Goal: Information Seeking & Learning: Find specific fact

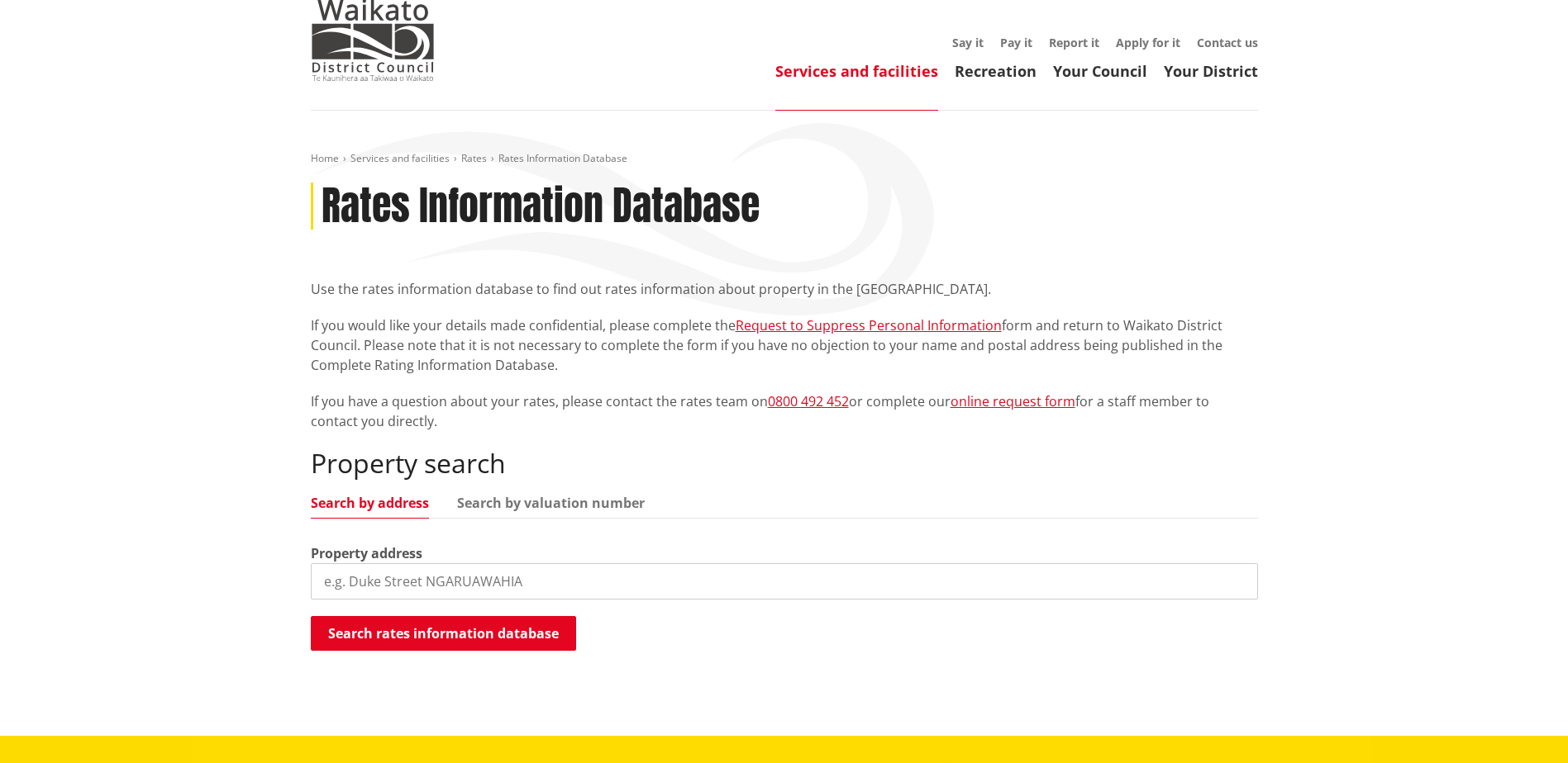
scroll to position [165, 0]
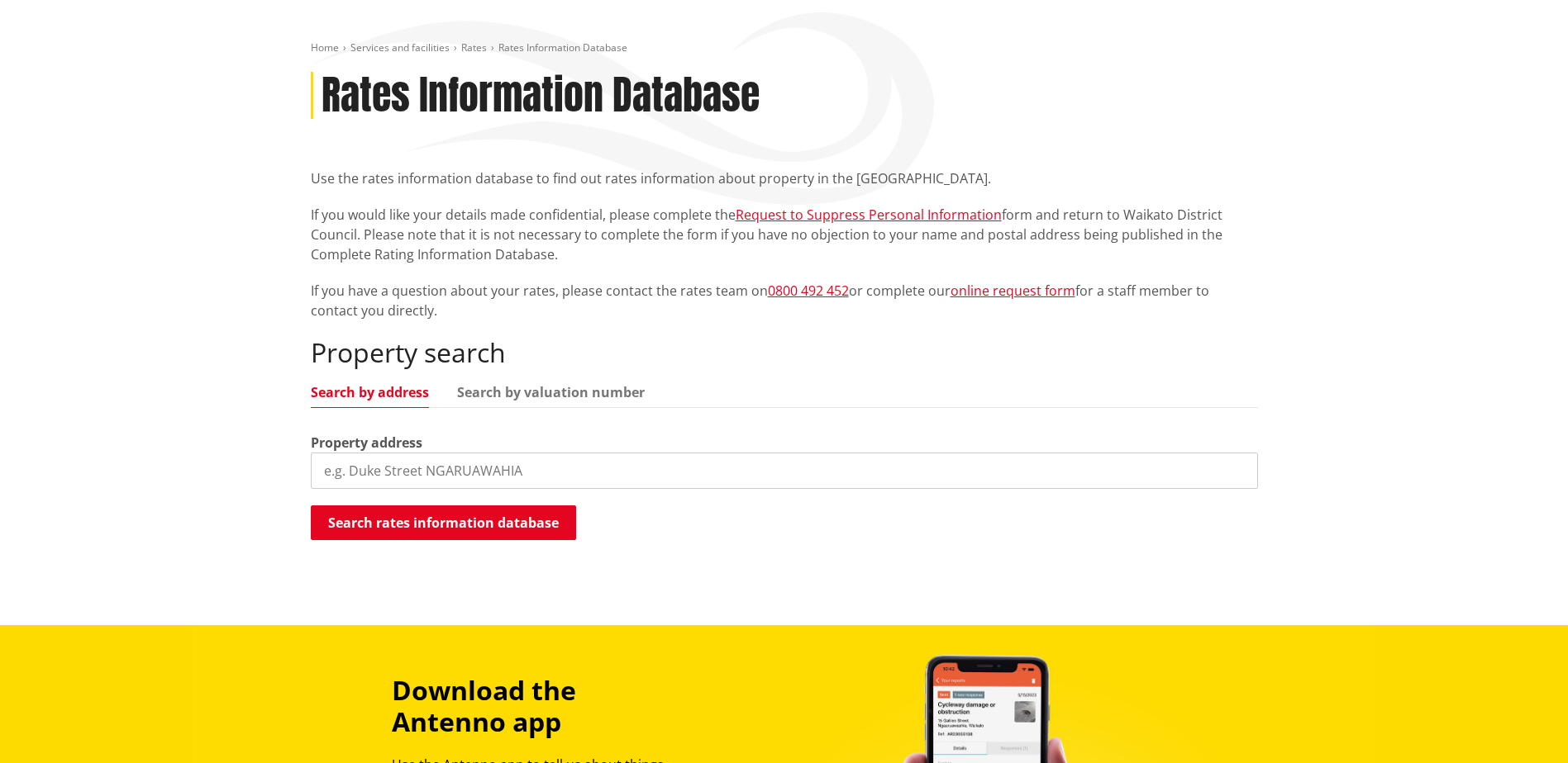
click at [641, 481] on input "search" at bounding box center [784, 470] width 947 height 36
type input "1014642"
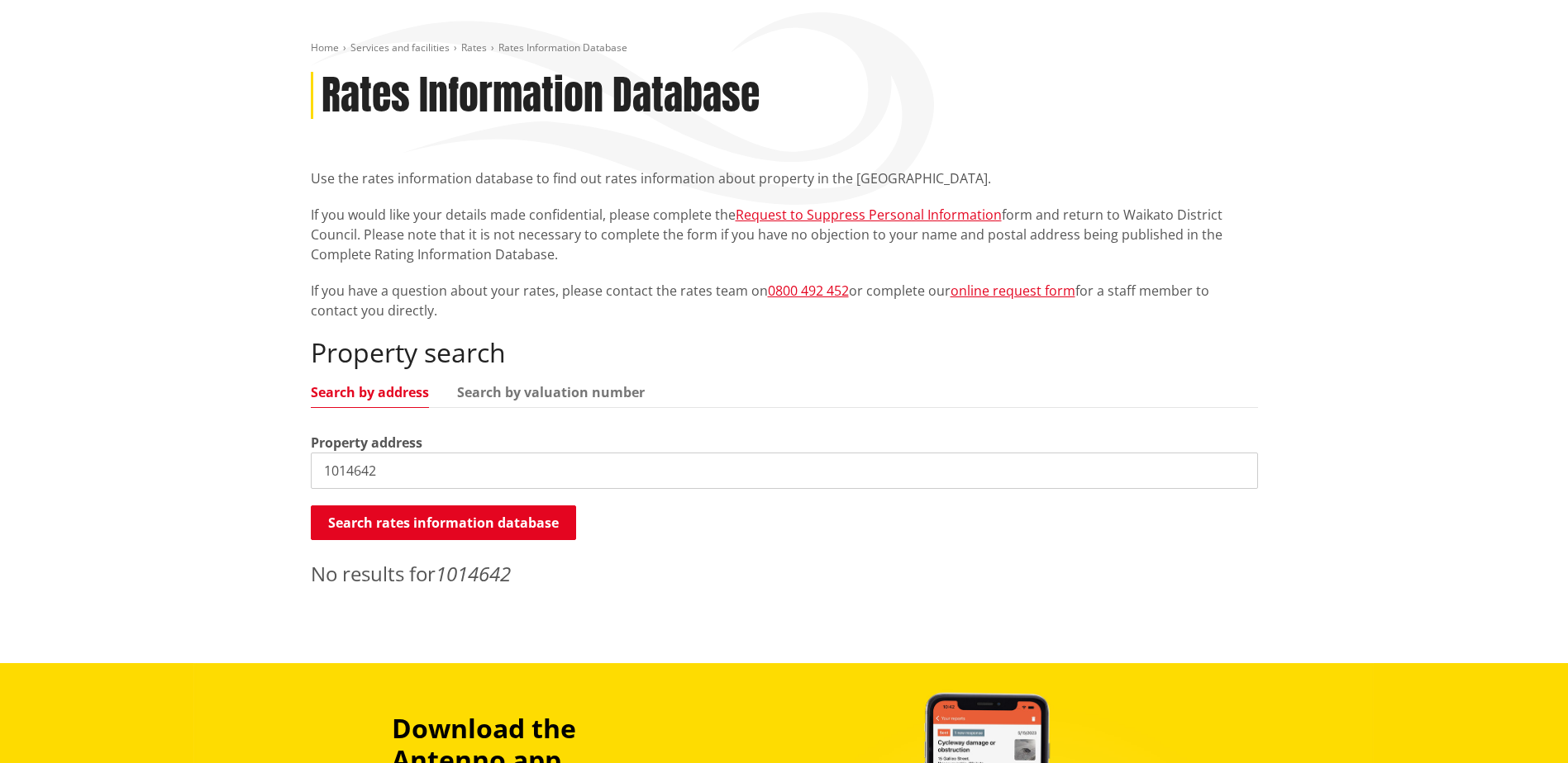
drag, startPoint x: 525, startPoint y: 484, endPoint x: 154, endPoint y: 483, distance: 371.0
click at [154, 483] on div "Home Services and facilities Rates Rates Information Database Rates Information…" at bounding box center [784, 332] width 1568 height 663
click at [566, 391] on link "Search by valuation number" at bounding box center [551, 392] width 187 height 14
click at [522, 476] on input "search" at bounding box center [784, 470] width 947 height 36
type input "06412/533.00"
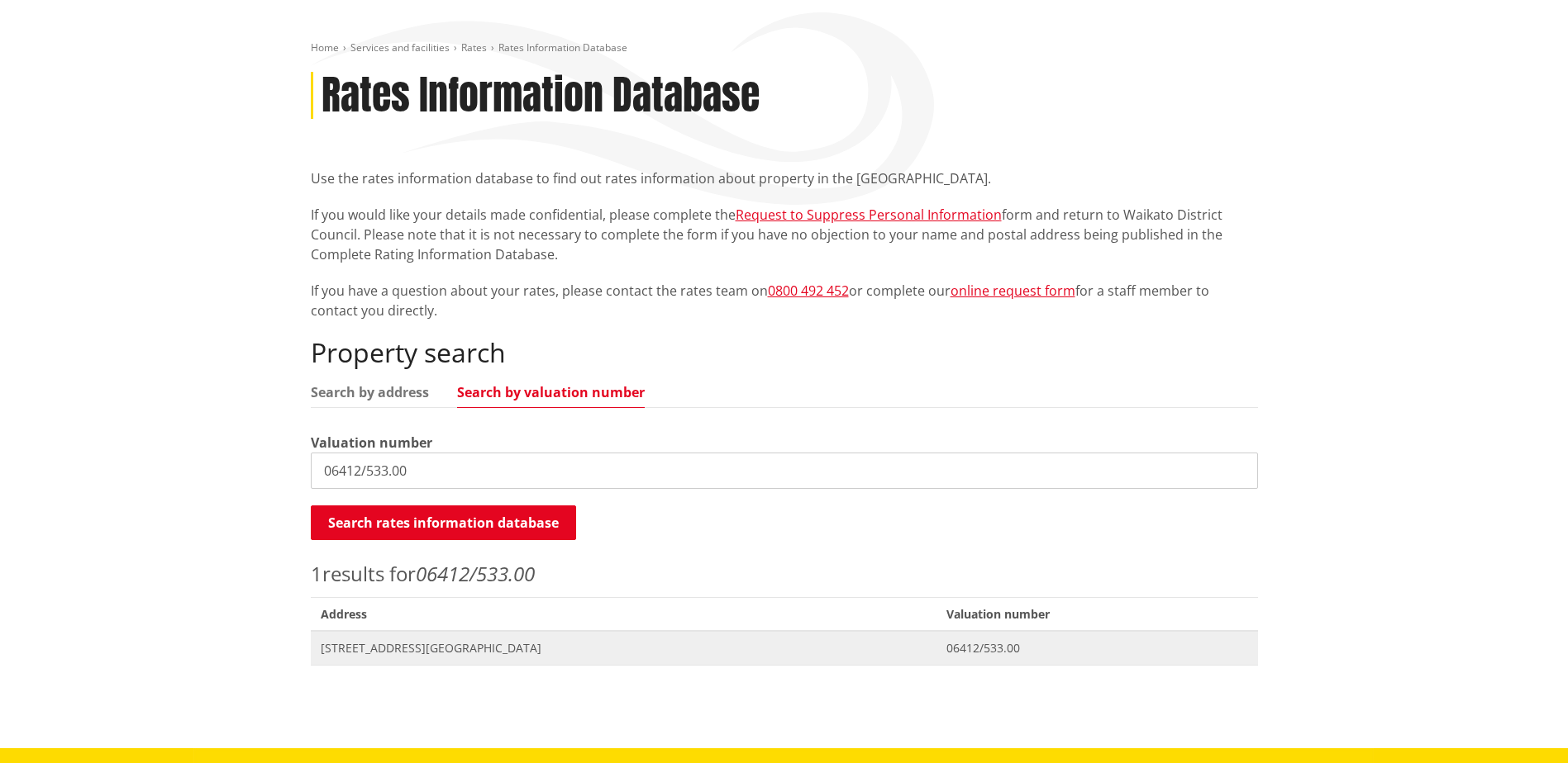
click at [392, 650] on span "[STREET_ADDRESS][GEOGRAPHIC_DATA]" at bounding box center [625, 648] width 607 height 17
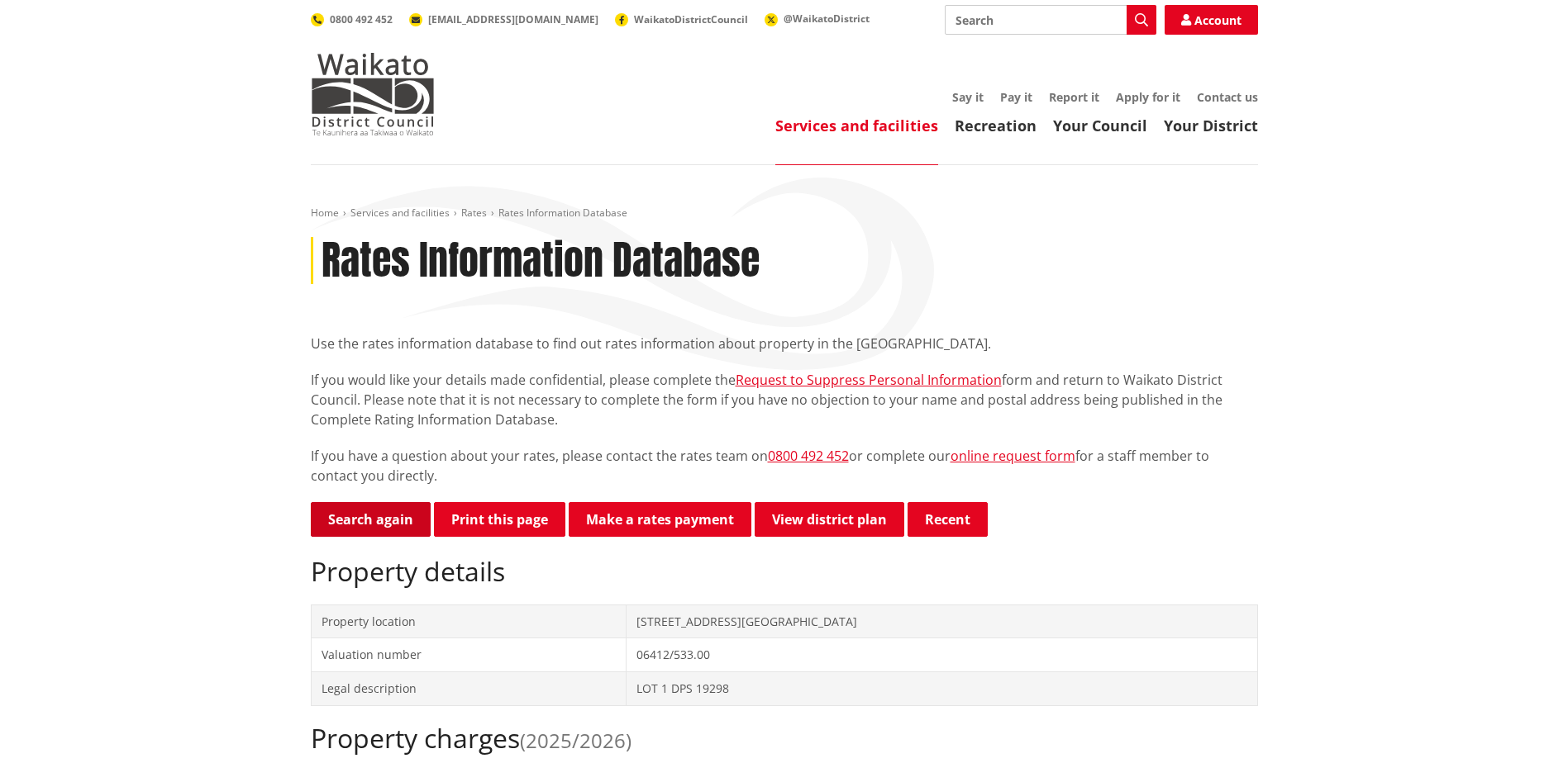
click at [377, 525] on link "Search again" at bounding box center [370, 520] width 120 height 35
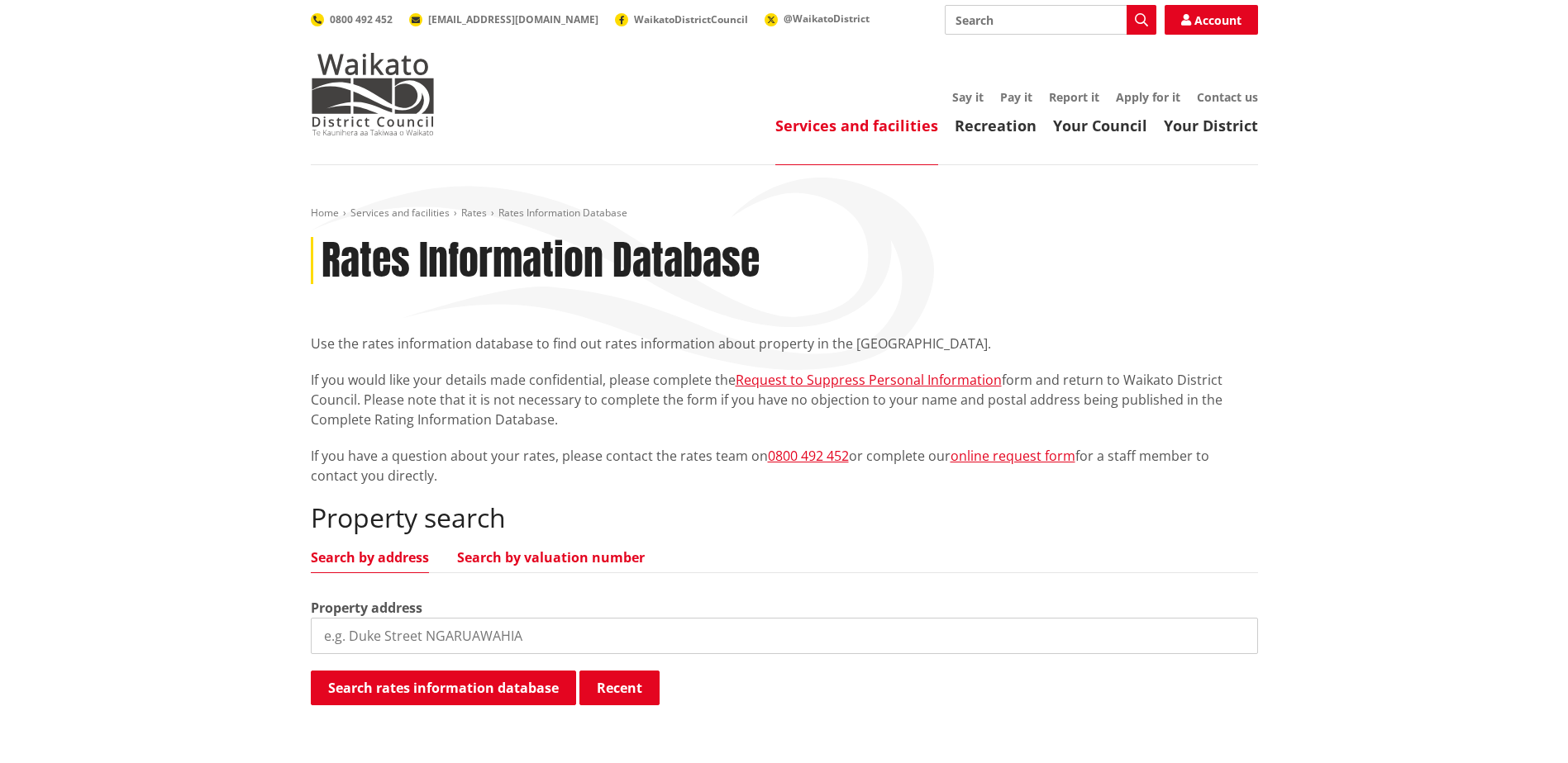
click at [559, 551] on link "Search by valuation number" at bounding box center [551, 558] width 187 height 14
drag, startPoint x: 533, startPoint y: 630, endPoint x: 422, endPoint y: 627, distance: 111.0
click at [422, 627] on input "search" at bounding box center [784, 635] width 947 height 36
type input "06371/203.02"
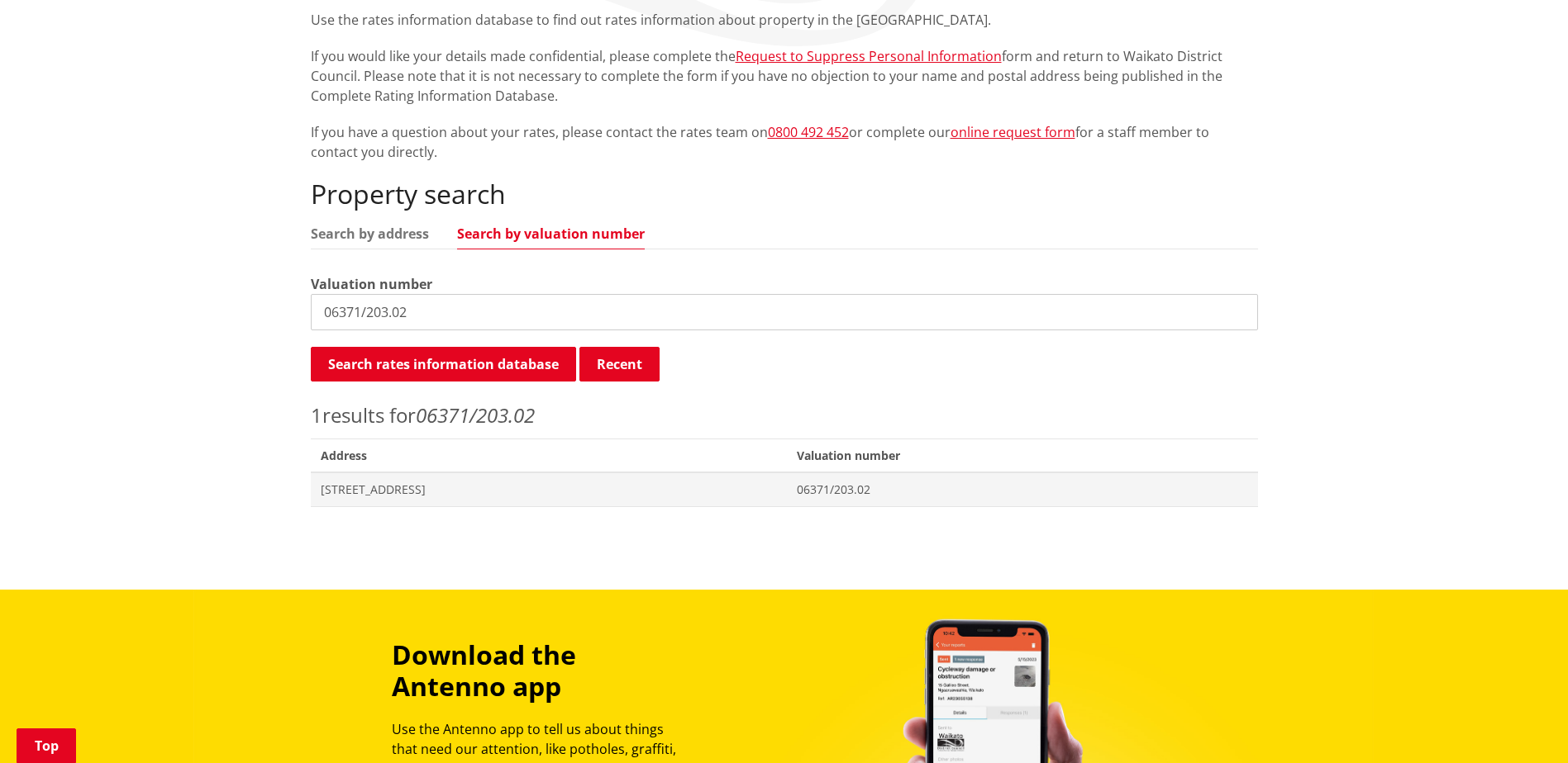
scroll to position [331, 0]
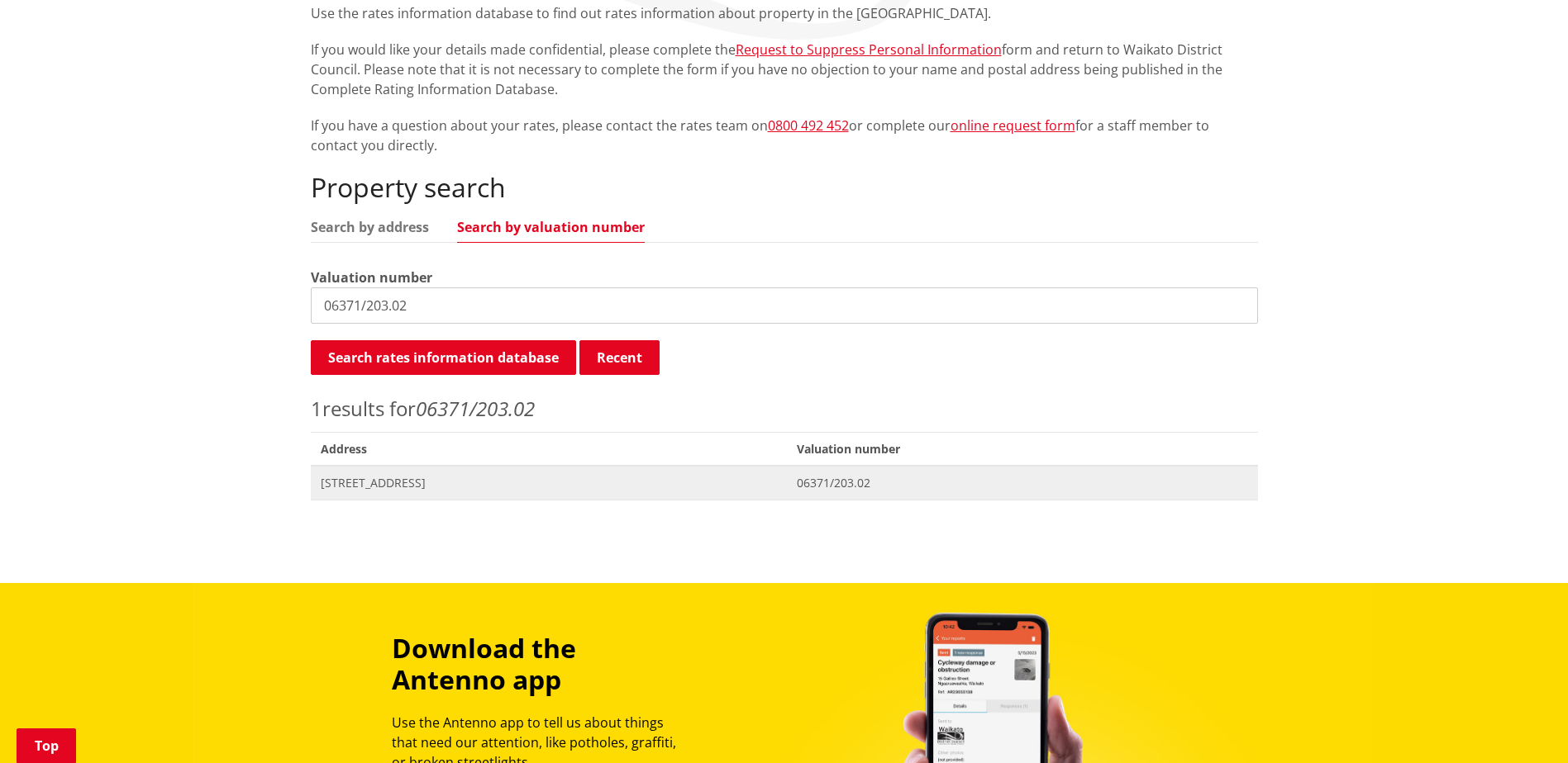
drag, startPoint x: 376, startPoint y: 477, endPoint x: 498, endPoint y: 499, distance: 124.0
click at [376, 477] on span "1050 Old Mountain Road WAITETUNA" at bounding box center [550, 483] width 457 height 17
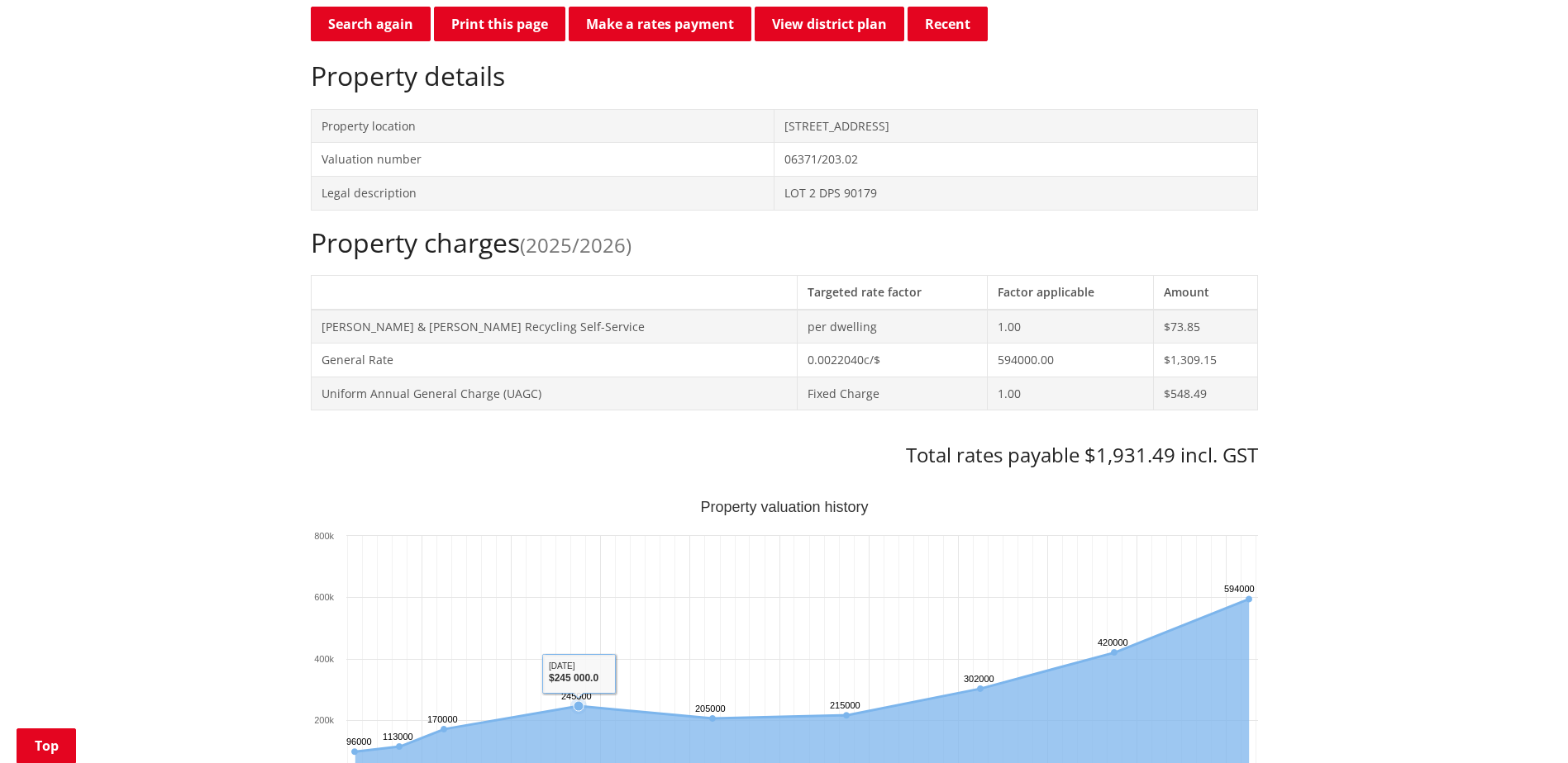
scroll to position [165, 0]
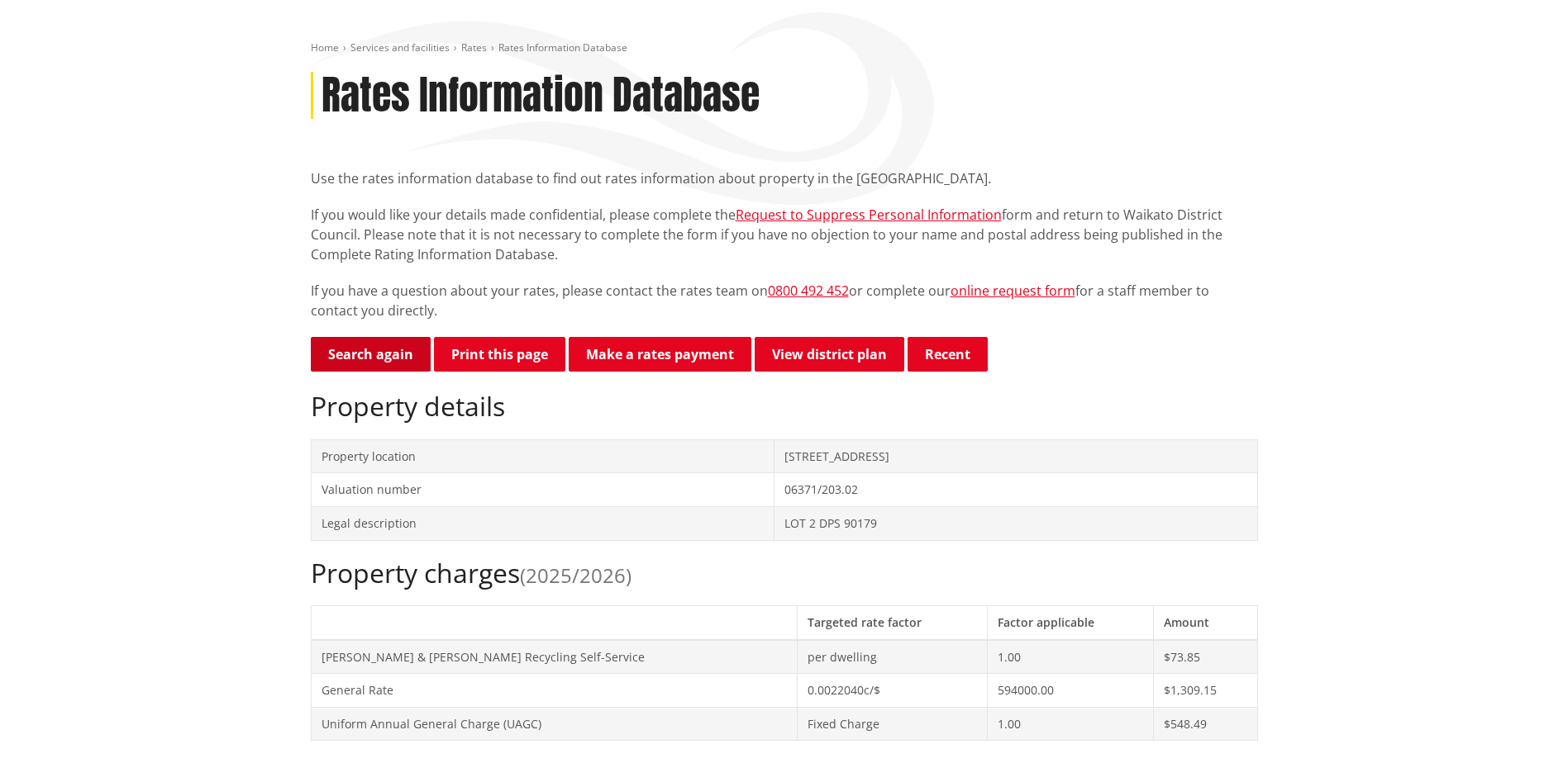
click at [348, 351] on link "Search again" at bounding box center [370, 355] width 120 height 35
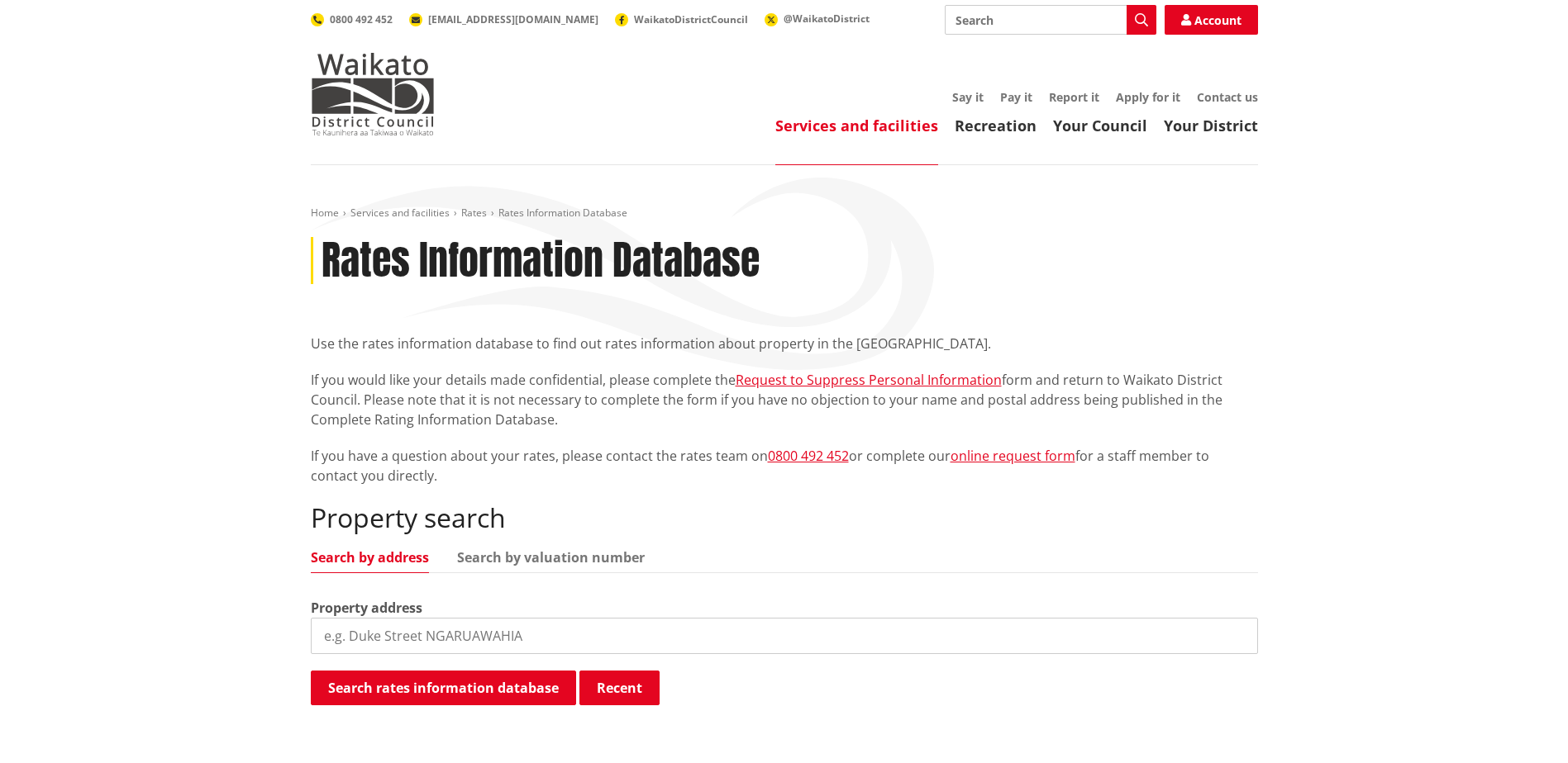
click at [510, 607] on div "Property address" at bounding box center [784, 626] width 947 height 57
click at [505, 631] on input "search" at bounding box center [784, 635] width 947 height 36
click at [650, 556] on ul "Search by address Search by valuation number" at bounding box center [784, 562] width 947 height 22
click at [640, 555] on link "Search by valuation number" at bounding box center [551, 558] width 187 height 14
click at [554, 558] on link "Search by valuation number" at bounding box center [551, 558] width 187 height 14
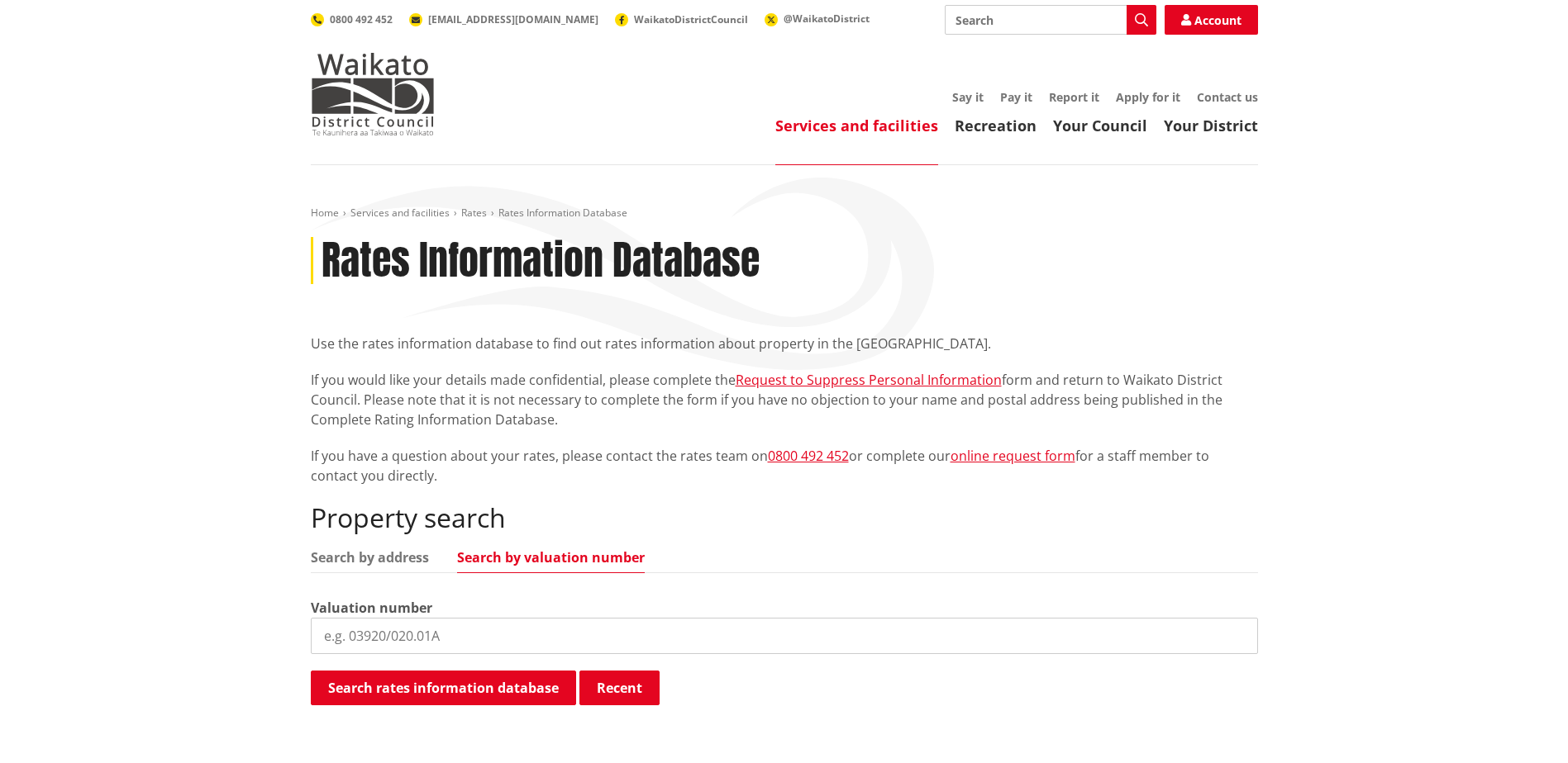
drag, startPoint x: 408, startPoint y: 630, endPoint x: 383, endPoint y: 623, distance: 26.0
click at [408, 630] on input "search" at bounding box center [784, 635] width 947 height 36
type input "06413/625.00"
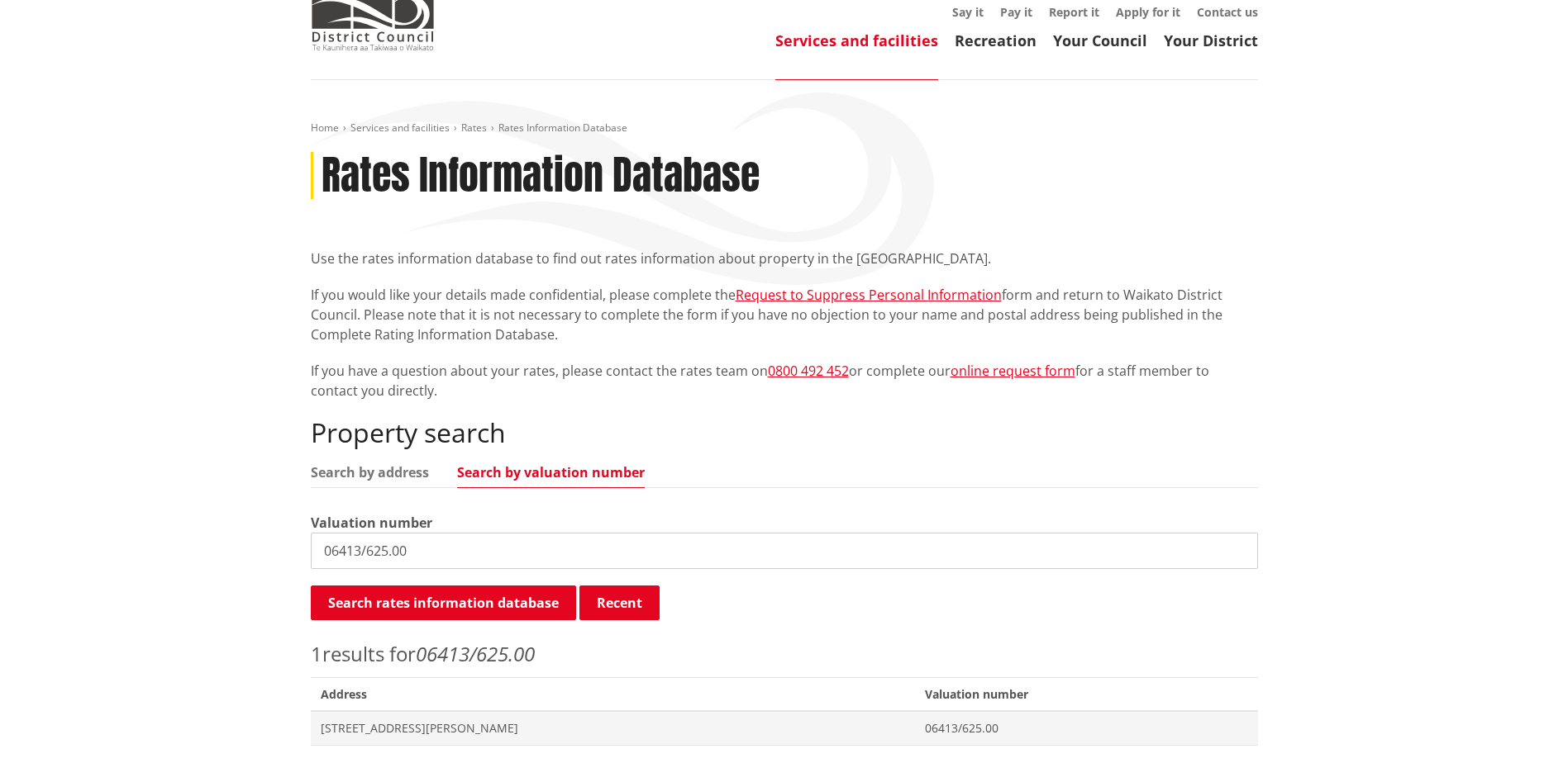
scroll to position [413, 0]
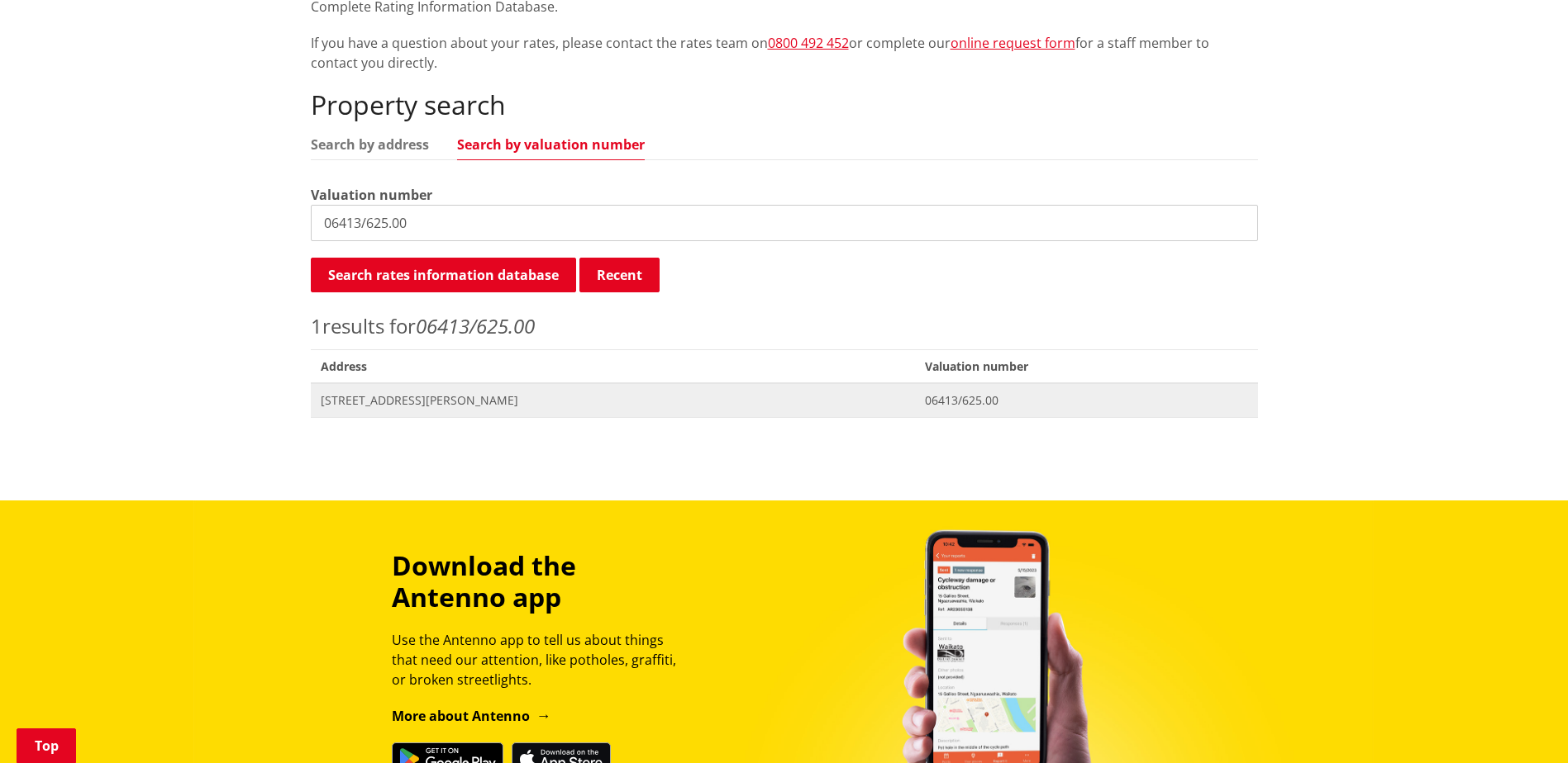
click at [396, 399] on span "8 Lorenzen Bay Road RAGLAN" at bounding box center [614, 400] width 586 height 17
